Goal: Find specific page/section: Find specific page/section

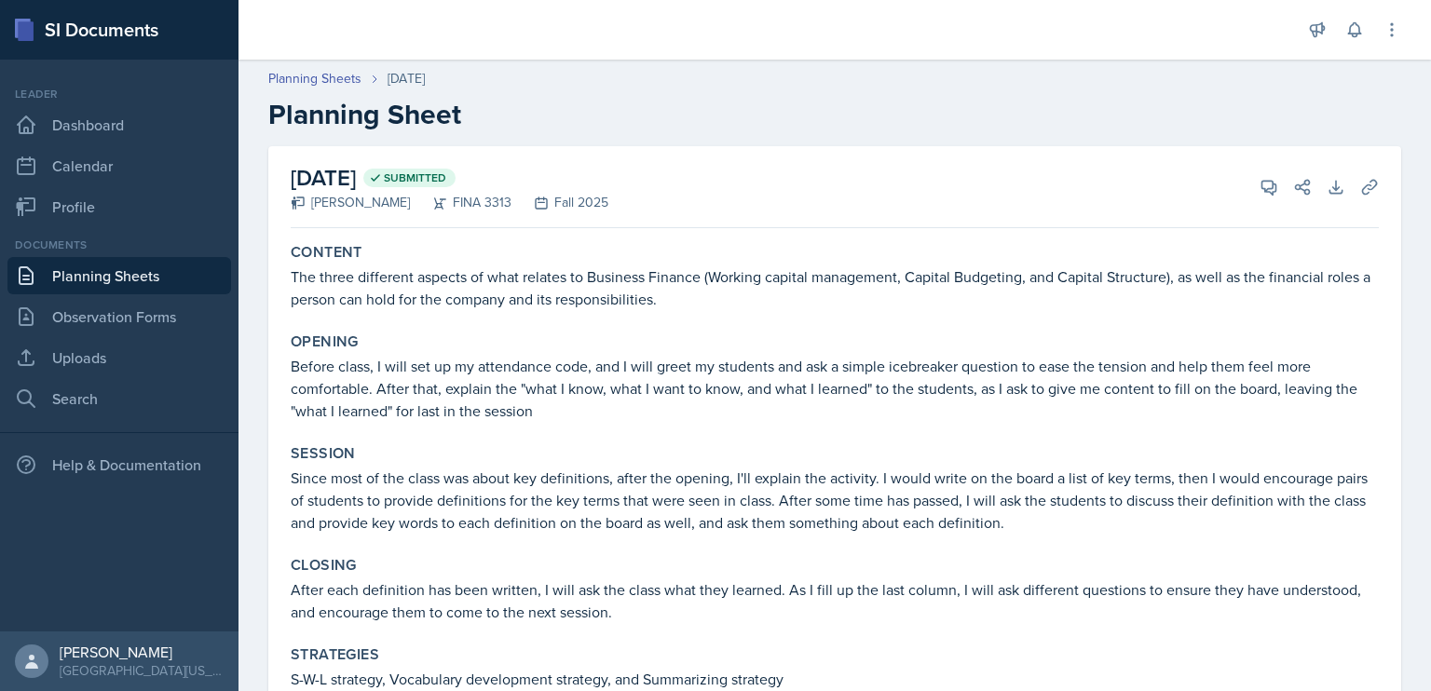
click at [121, 287] on link "Planning Sheets" at bounding box center [119, 275] width 224 height 37
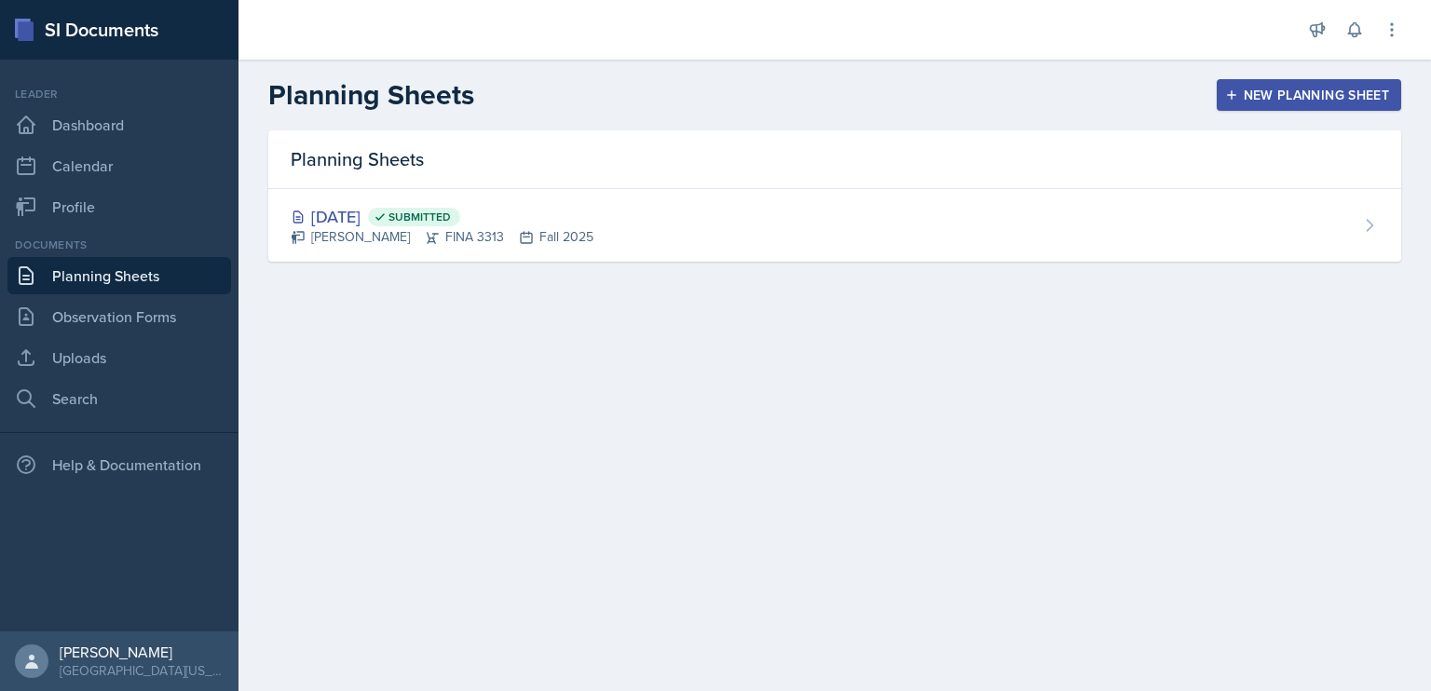
click at [1264, 102] on div "New Planning Sheet" at bounding box center [1309, 95] width 160 height 15
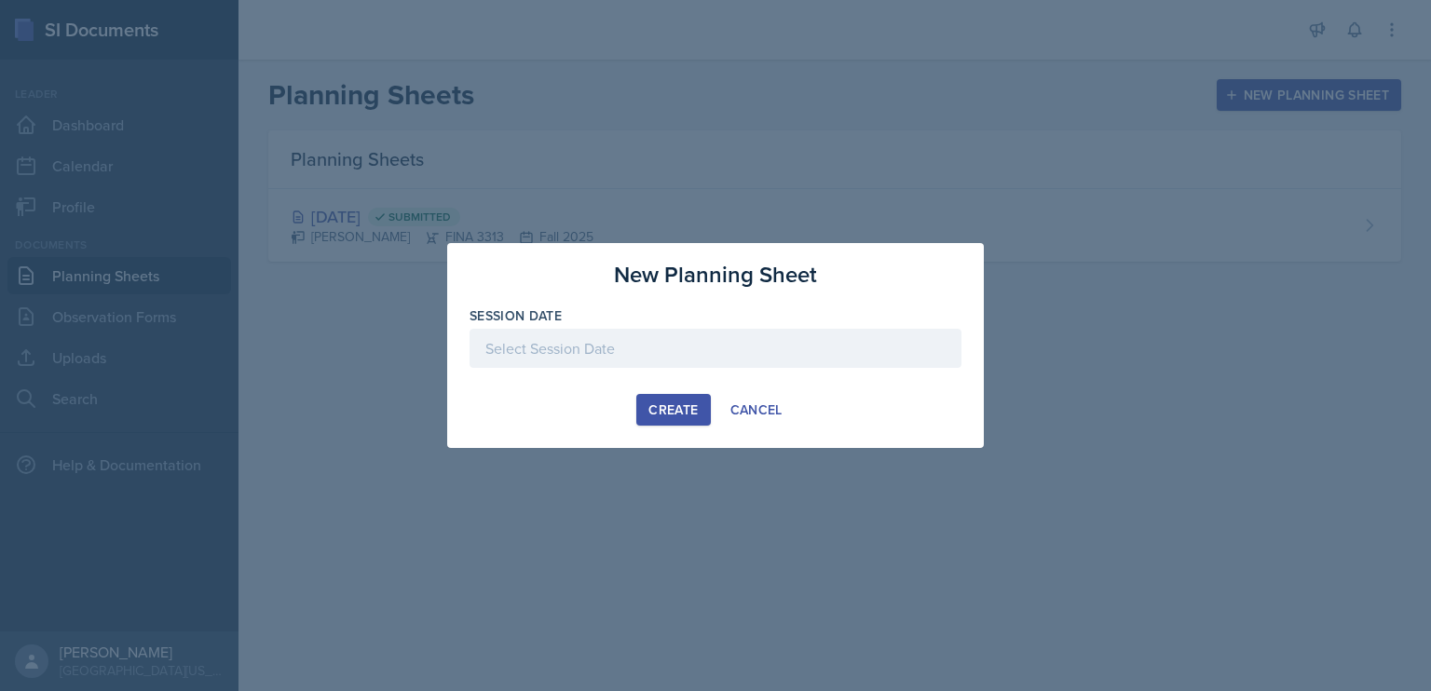
click at [738, 412] on div "Cancel" at bounding box center [756, 409] width 52 height 15
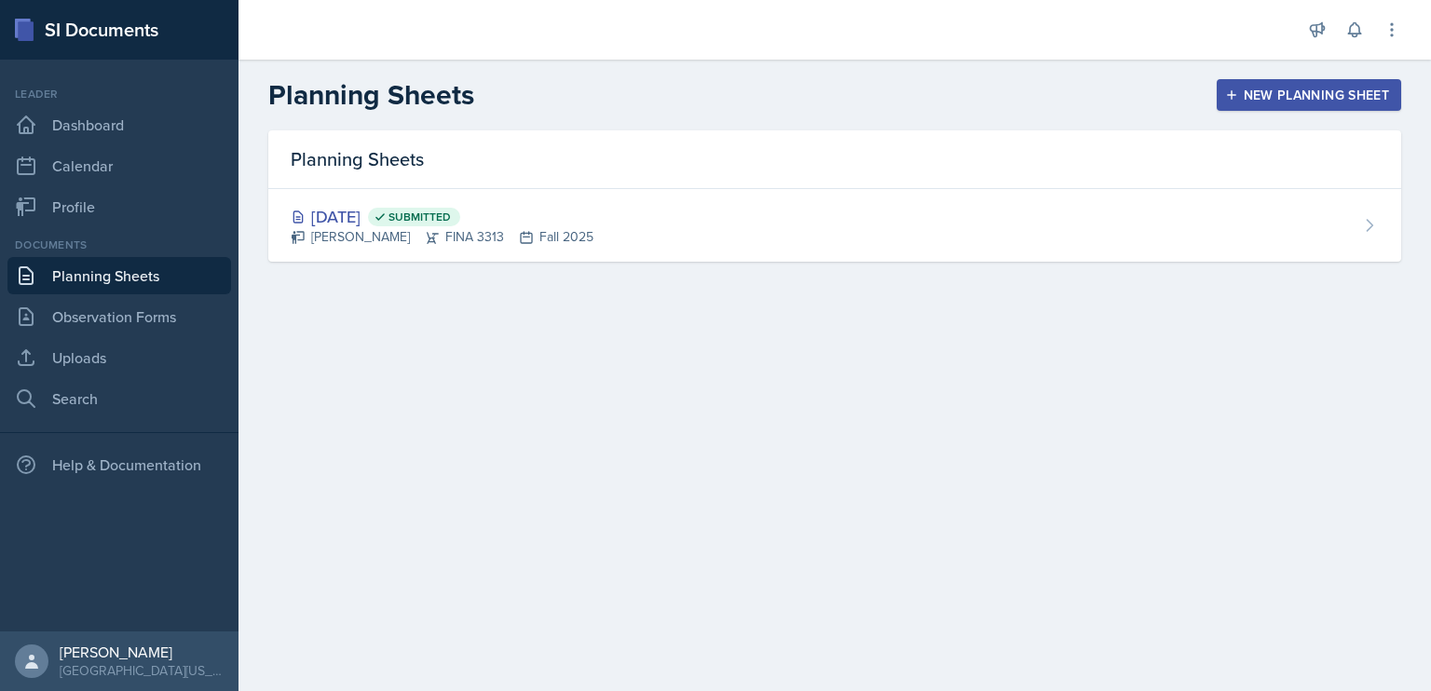
click at [626, 227] on div "[DATE] Submitted [PERSON_NAME] FINA 3313 Fall 2025" at bounding box center [834, 225] width 1133 height 73
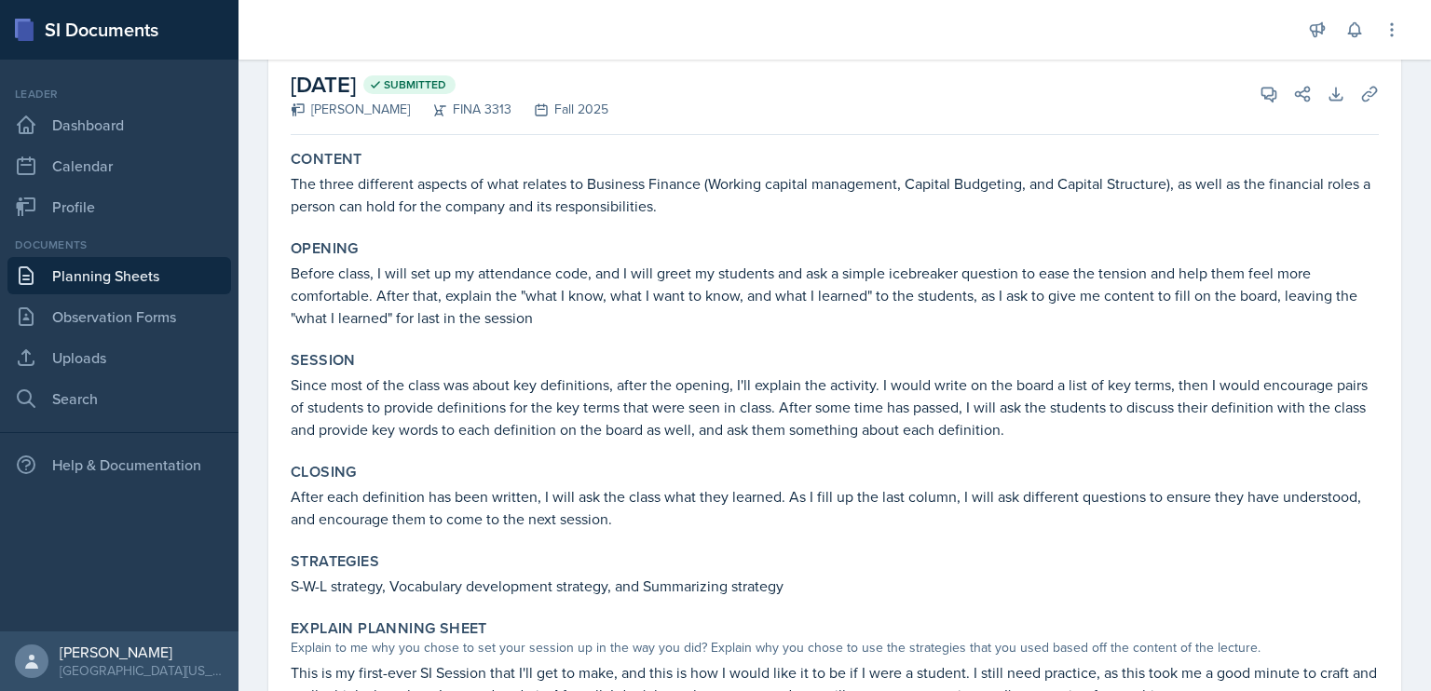
scroll to position [93, 0]
click at [115, 172] on link "Calendar" at bounding box center [119, 165] width 224 height 37
